Goal: Transaction & Acquisition: Download file/media

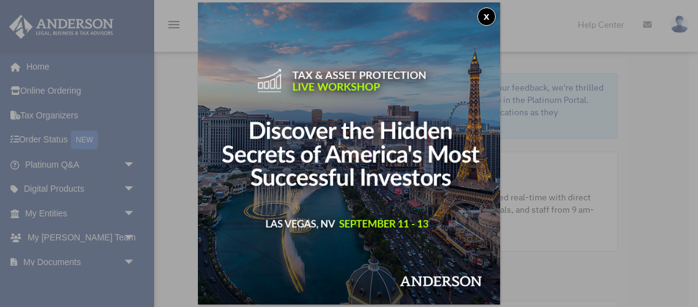
click at [493, 19] on button "x" at bounding box center [487, 16] width 19 height 19
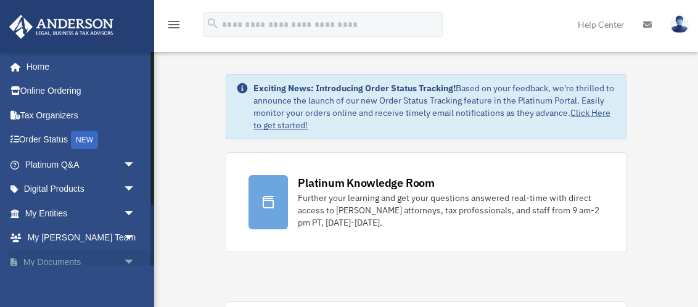
click at [91, 254] on link "My Documents arrow_drop_down" at bounding box center [82, 262] width 146 height 25
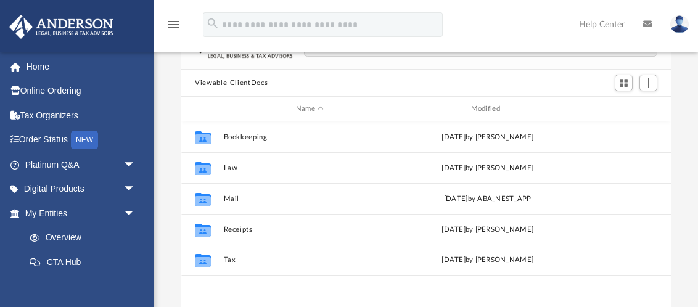
scroll to position [96, 0]
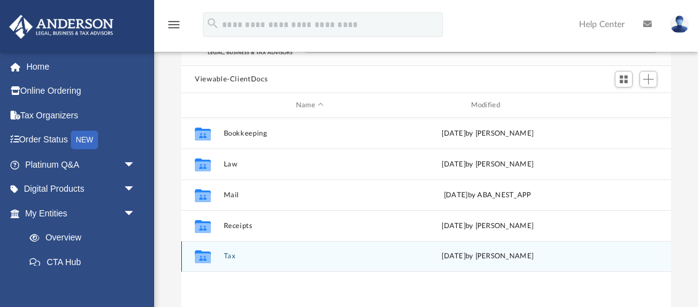
click at [222, 255] on div "Collaborated Folder Tax [DATE] by [PERSON_NAME]" at bounding box center [426, 256] width 490 height 31
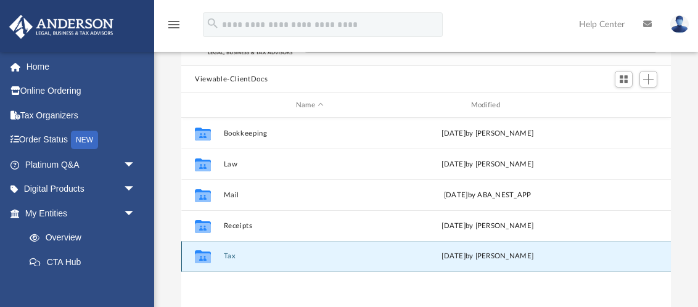
click at [236, 259] on button "Tax" at bounding box center [310, 256] width 173 height 8
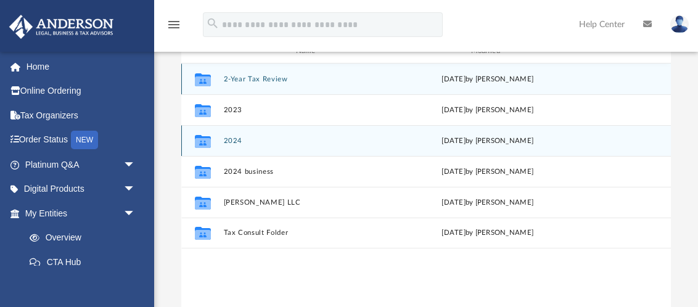
scroll to position [152, 0]
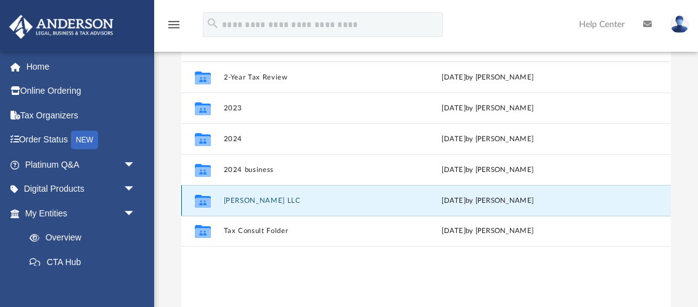
click at [260, 201] on button "[PERSON_NAME] LLC" at bounding box center [310, 201] width 173 height 8
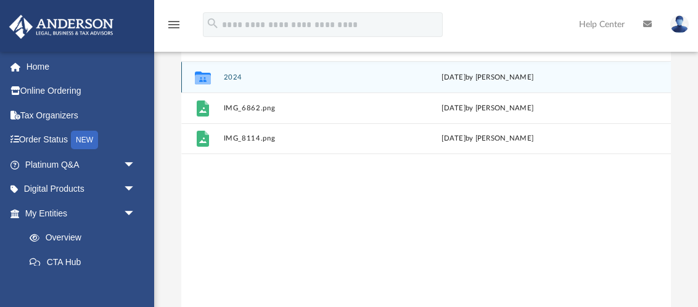
click at [230, 74] on button "2024" at bounding box center [310, 77] width 173 height 8
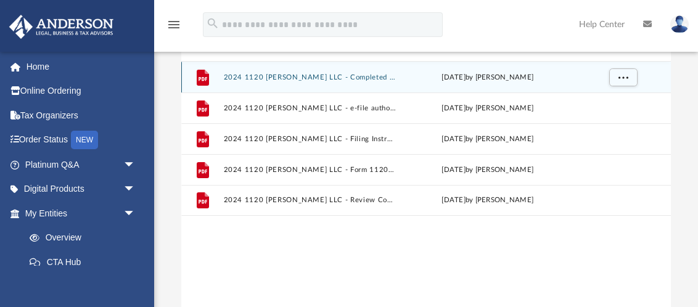
click at [292, 78] on button "2024 1120 [PERSON_NAME] LLC - Completed Copy.pdf" at bounding box center [310, 77] width 173 height 8
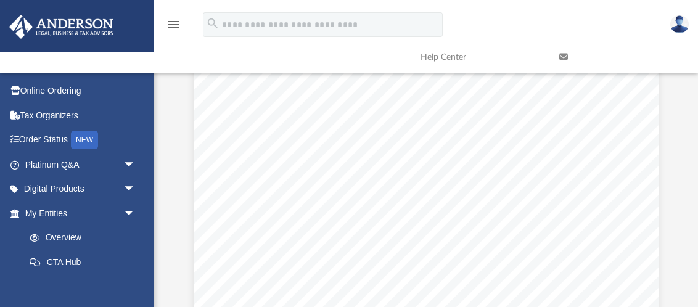
scroll to position [3945, 0]
click at [371, 221] on span "http://floridarevenue.com/dor/eservices/filepay.html" at bounding box center [306, 218] width 130 height 7
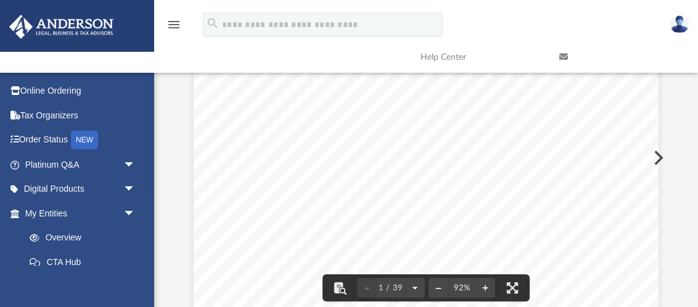
scroll to position [0, 0]
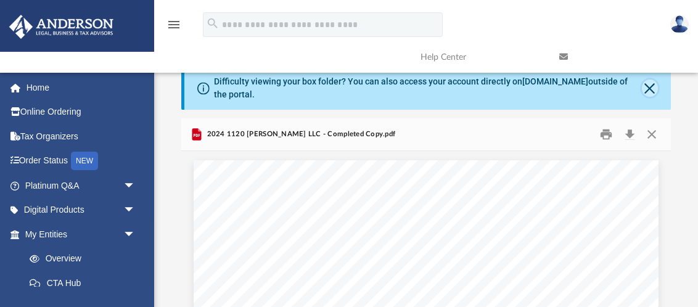
click at [650, 85] on button "Close" at bounding box center [650, 88] width 16 height 17
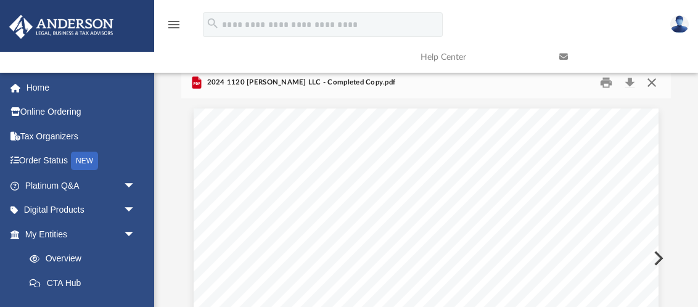
click at [656, 85] on button "Close" at bounding box center [652, 82] width 22 height 19
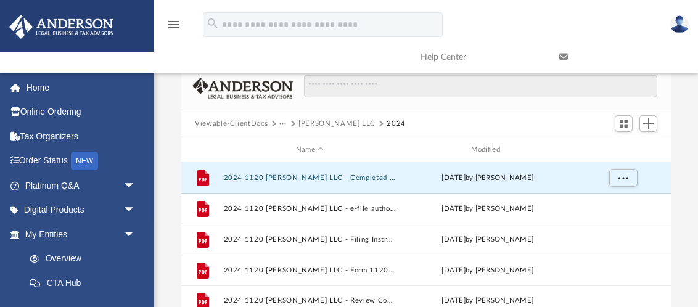
click at [237, 123] on button "Viewable-ClientDocs" at bounding box center [231, 123] width 73 height 11
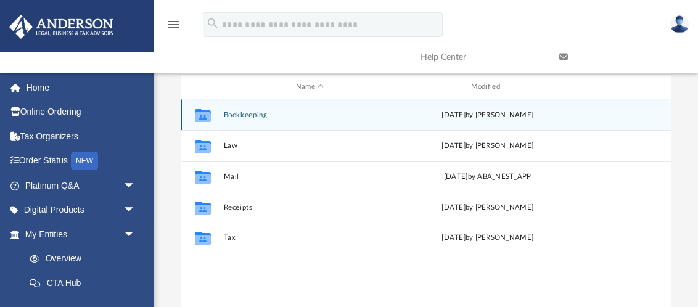
scroll to position [52, 0]
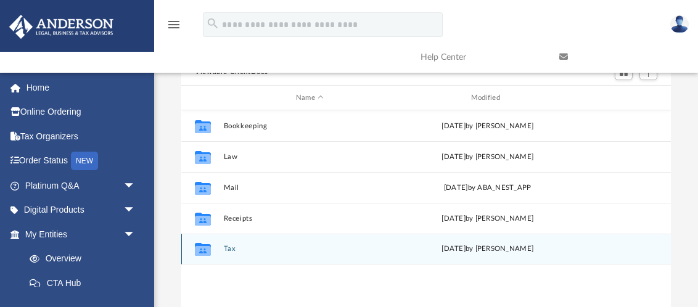
click at [229, 248] on button "Tax" at bounding box center [310, 249] width 173 height 8
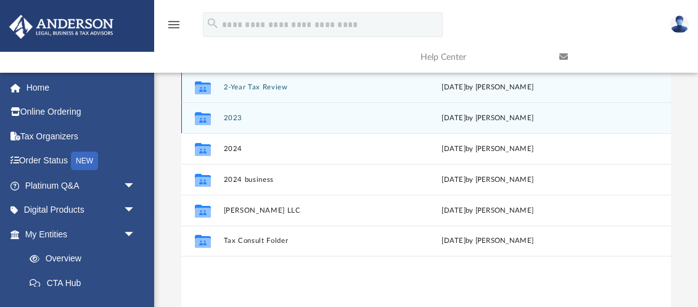
scroll to position [91, 0]
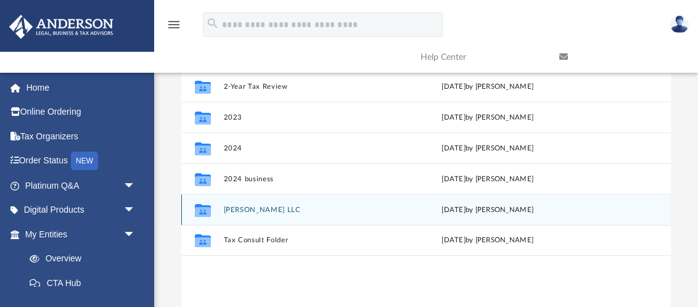
click at [267, 209] on button "[PERSON_NAME] LLC" at bounding box center [310, 210] width 173 height 8
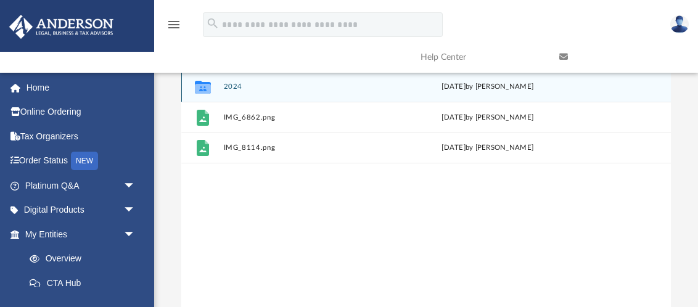
scroll to position [0, 0]
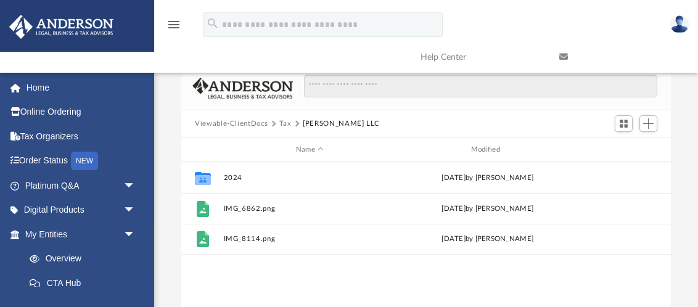
click at [252, 123] on button "Viewable-ClientDocs" at bounding box center [231, 123] width 73 height 11
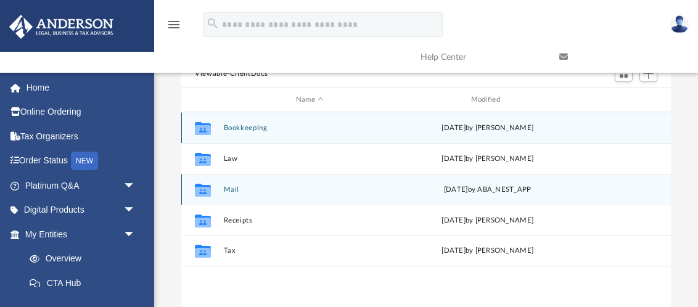
scroll to position [56, 0]
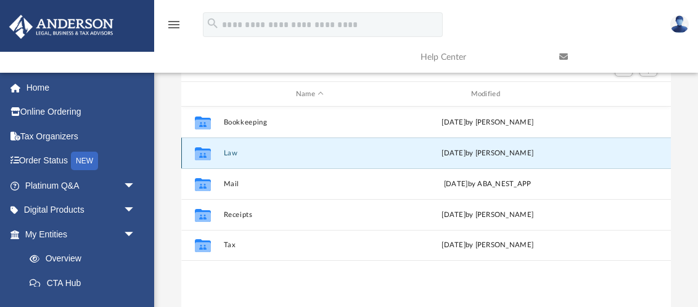
click at [231, 155] on button "Law" at bounding box center [310, 153] width 173 height 8
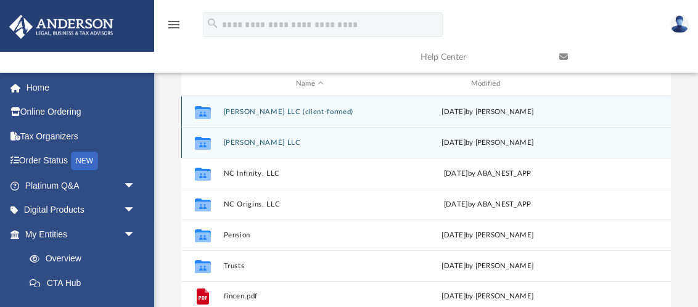
scroll to position [64, 0]
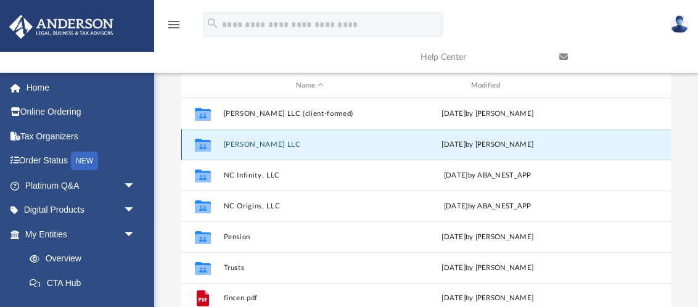
click at [259, 146] on button "[PERSON_NAME] LLC" at bounding box center [310, 145] width 173 height 8
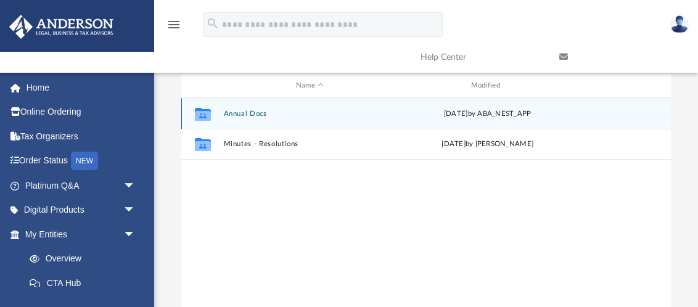
click at [244, 110] on button "Annual Docs" at bounding box center [310, 114] width 173 height 8
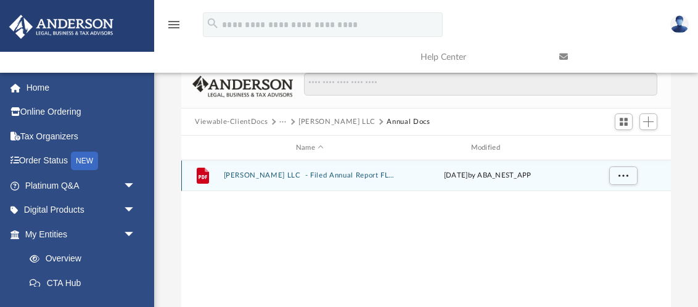
scroll to position [0, 0]
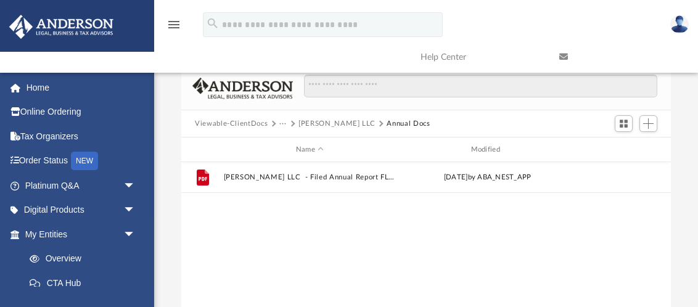
click at [328, 122] on button "[PERSON_NAME] LLC" at bounding box center [337, 123] width 77 height 11
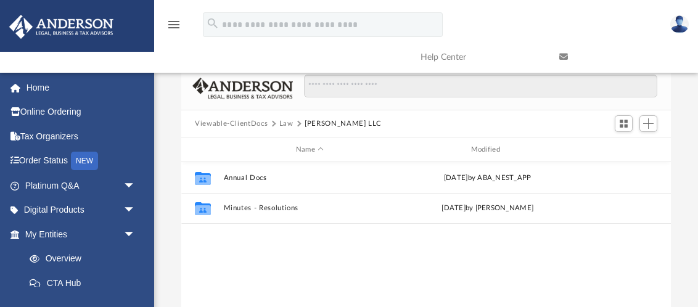
click at [286, 124] on button "Law" at bounding box center [287, 123] width 14 height 11
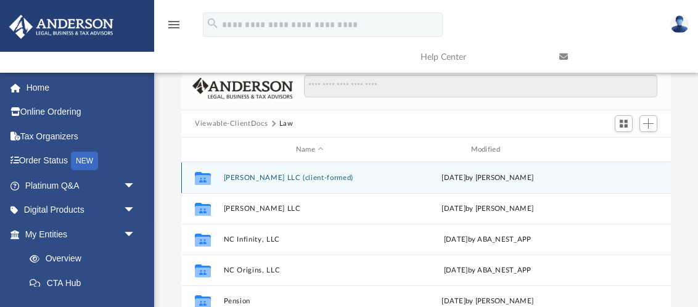
click at [302, 172] on div "Collaborated Folder Luke Yuhico LLC (client-formed) Mon Aug 11 2025 by Mercy So…" at bounding box center [426, 177] width 490 height 31
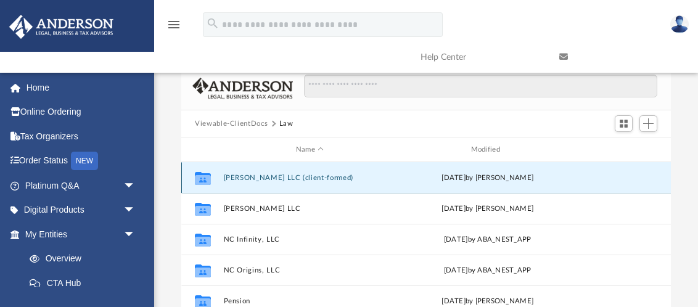
click at [299, 180] on button "Luke Yuhico LLC (client-formed)" at bounding box center [310, 178] width 173 height 8
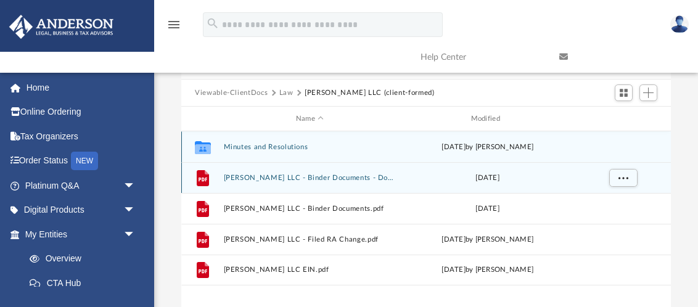
scroll to position [33, 0]
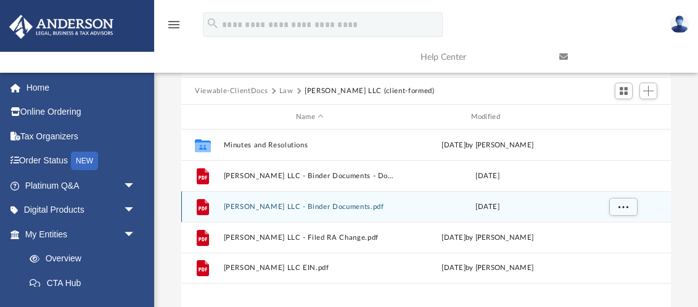
click at [349, 205] on button "Luke Yuhico LLC - Binder Documents.pdf" at bounding box center [310, 207] width 173 height 8
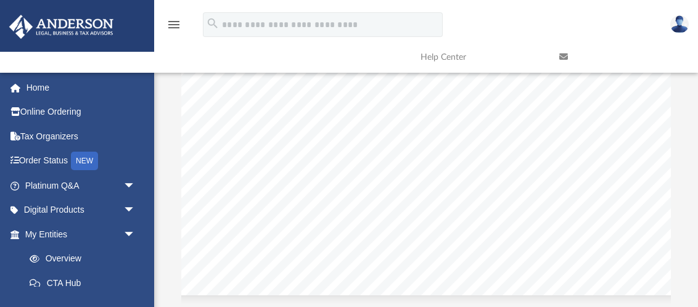
scroll to position [39136, 80]
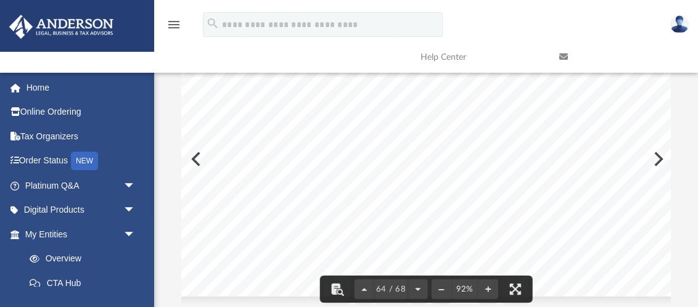
click at [532, 189] on div "Page 64" at bounding box center [402, 64] width 602 height 465
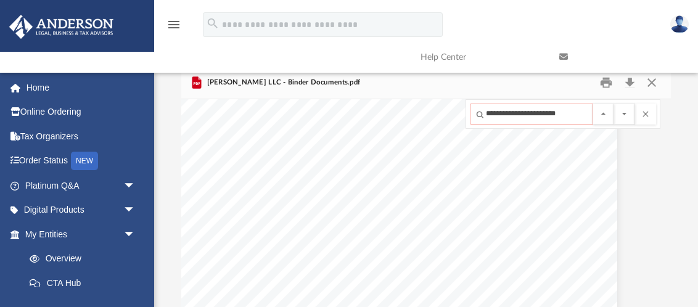
scroll to position [0, 1]
type input "**********"
click at [615, 104] on button "File preview" at bounding box center [625, 114] width 21 height 21
click at [652, 115] on button "File preview" at bounding box center [646, 114] width 21 height 21
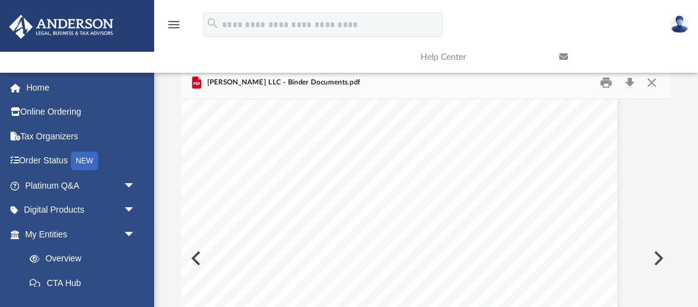
click at [420, 226] on span "restraining, prohibiting, or in any way preventing any Member from participatin…" at bounding box center [384, 230] width 355 height 9
type input "**********"
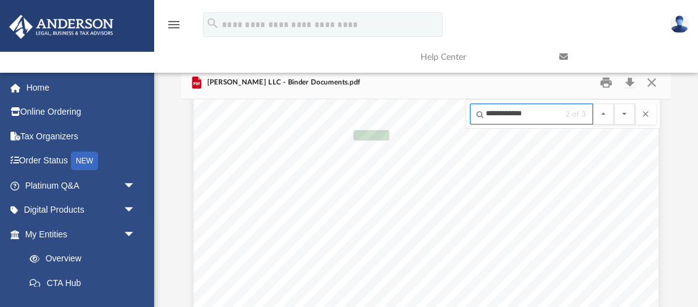
scroll to position [16916, 0]
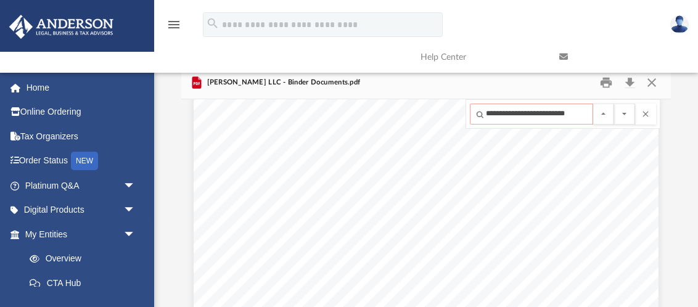
type input "**********"
click at [615, 104] on button "File preview" at bounding box center [625, 114] width 21 height 21
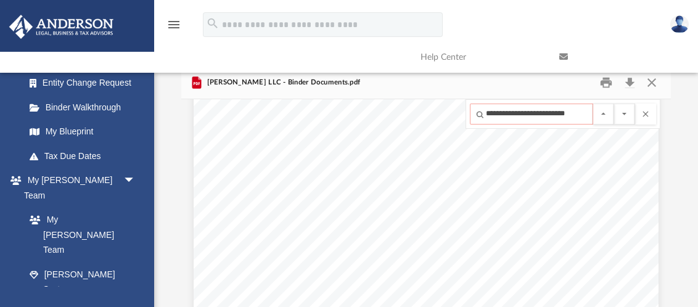
scroll to position [0, 0]
click at [660, 80] on link at bounding box center [619, 57] width 139 height 49
click at [653, 81] on link at bounding box center [619, 57] width 139 height 49
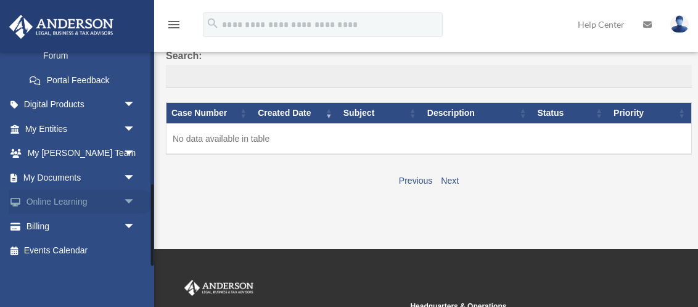
scroll to position [97, 0]
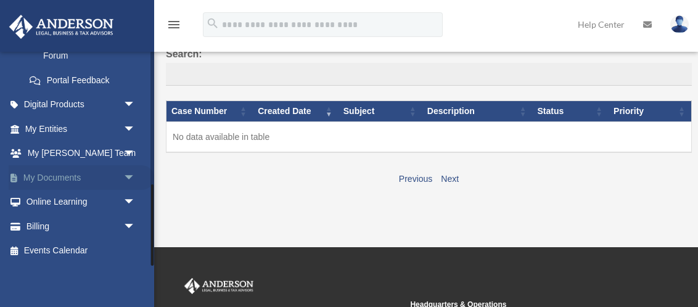
click at [85, 180] on link "My Documents arrow_drop_down" at bounding box center [82, 177] width 146 height 25
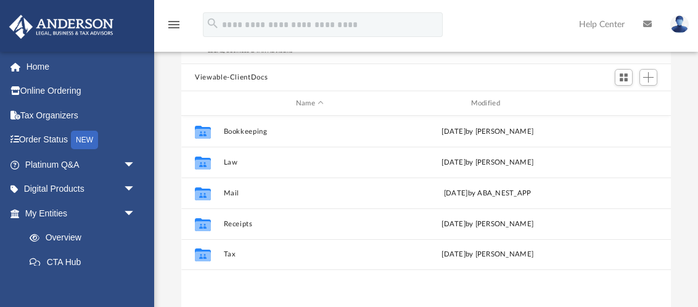
scroll to position [101, 0]
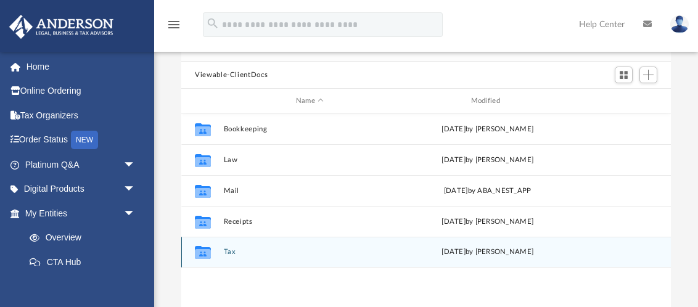
click at [233, 256] on div "Collaborated Folder Tax [DATE] by [PERSON_NAME]" at bounding box center [426, 252] width 490 height 31
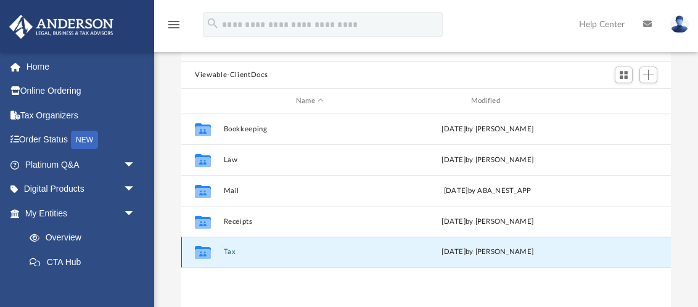
click at [226, 249] on button "Tax" at bounding box center [310, 252] width 173 height 8
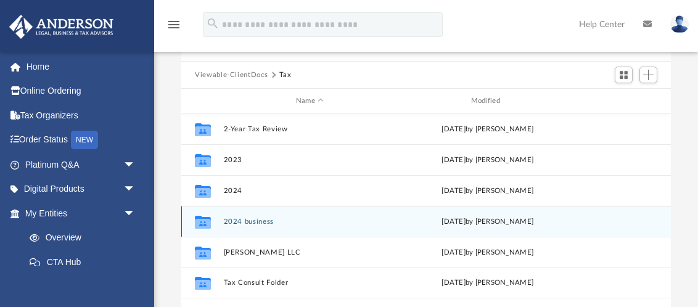
click at [268, 222] on button "2024 business" at bounding box center [310, 222] width 173 height 8
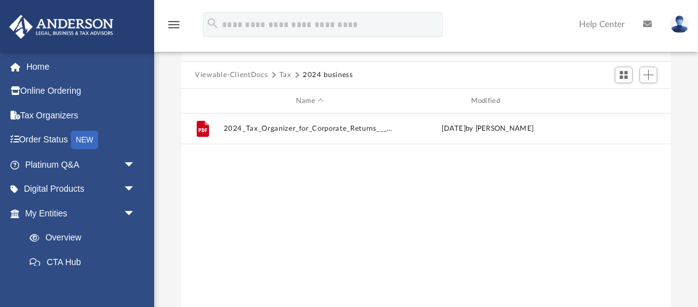
click at [288, 75] on button "Tax" at bounding box center [286, 75] width 12 height 11
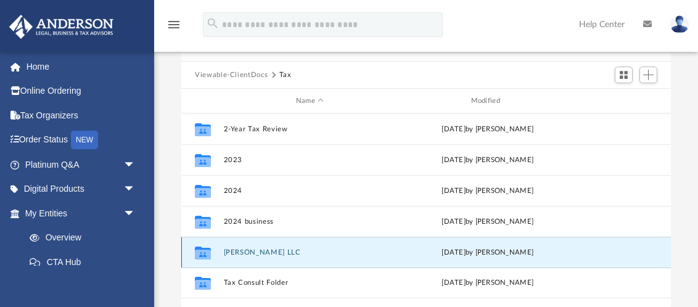
click at [266, 254] on button "[PERSON_NAME] LLC" at bounding box center [310, 253] width 173 height 8
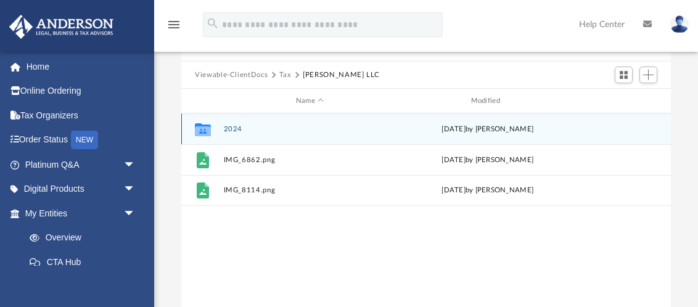
click at [229, 126] on button "2024" at bounding box center [310, 129] width 173 height 8
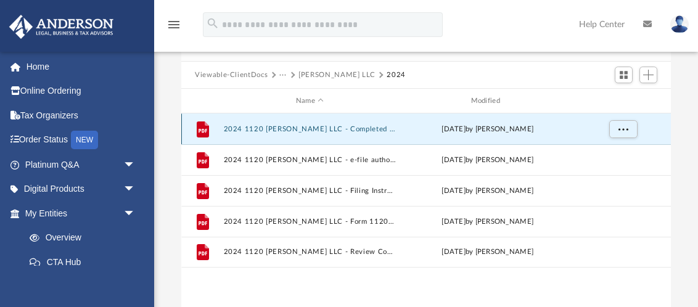
click at [281, 126] on button "2024 1120 [PERSON_NAME] LLC - Completed Copy.pdf" at bounding box center [310, 129] width 173 height 8
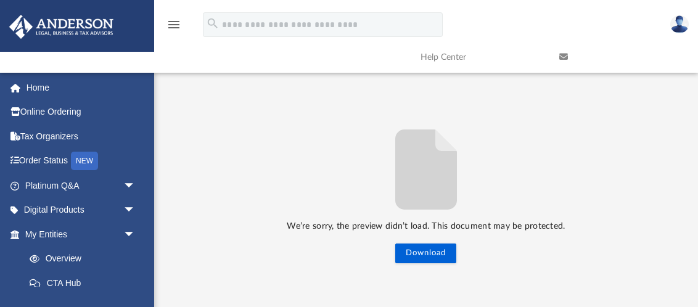
scroll to position [151, 0]
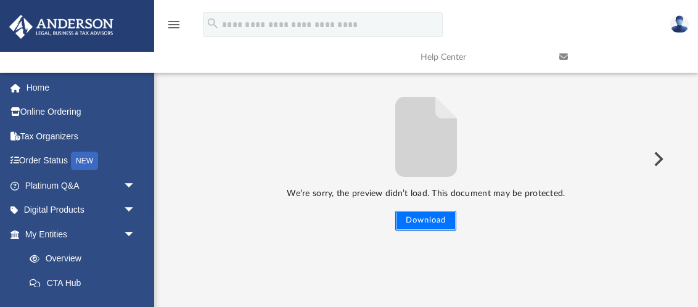
click at [440, 222] on button "Download" at bounding box center [426, 221] width 61 height 20
